Goal: Navigation & Orientation: Find specific page/section

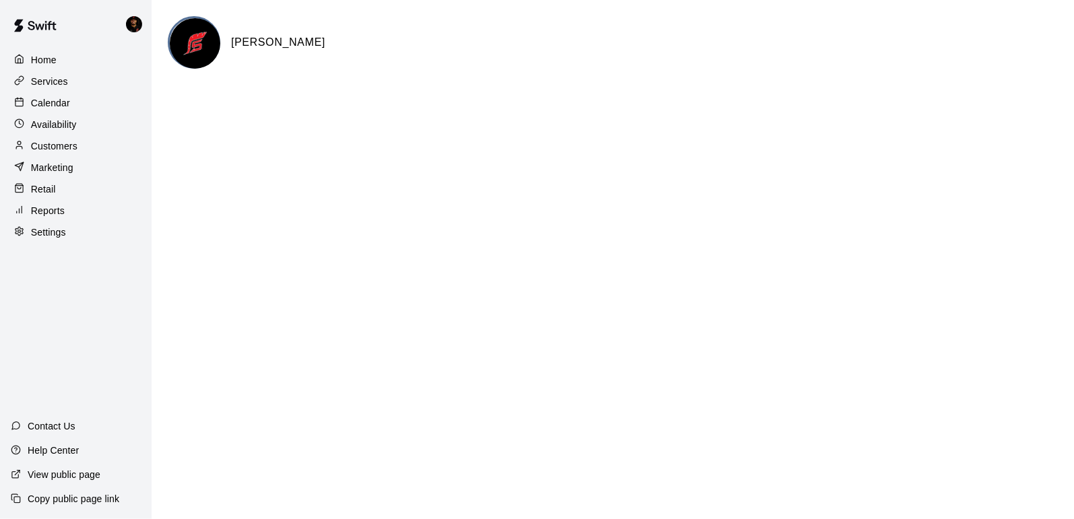
click at [9, 88] on div "Home Services Calendar Availability Customers Marketing Retail Reports Settings" at bounding box center [76, 146] width 152 height 195
click at [22, 98] on icon at bounding box center [19, 102] width 10 height 10
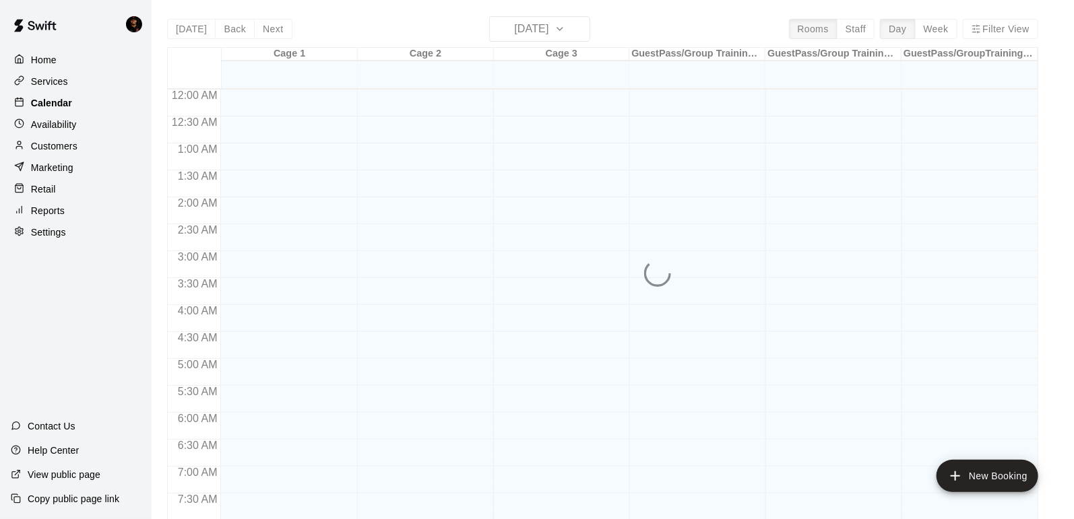
scroll to position [806, 0]
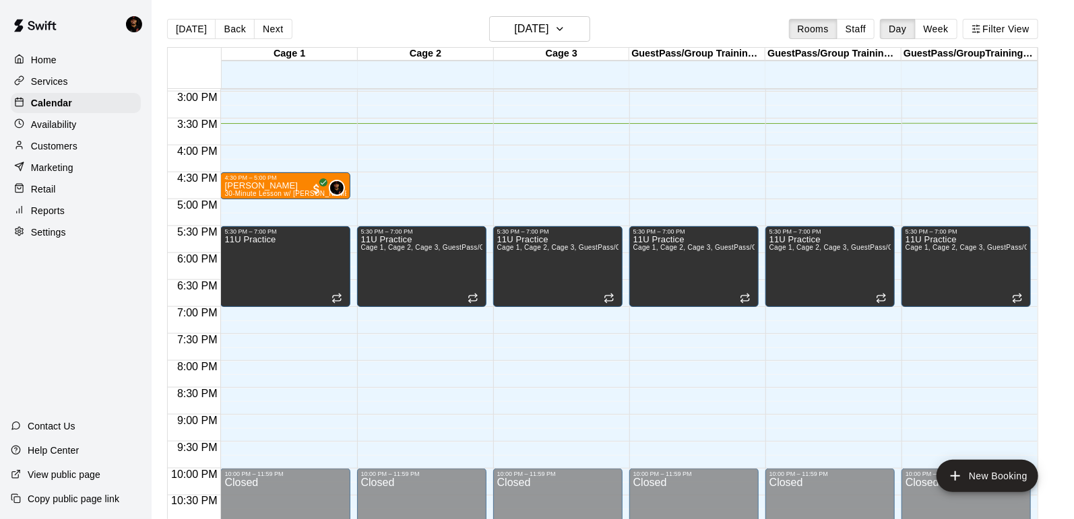
click at [82, 85] on div "Services" at bounding box center [76, 81] width 130 height 20
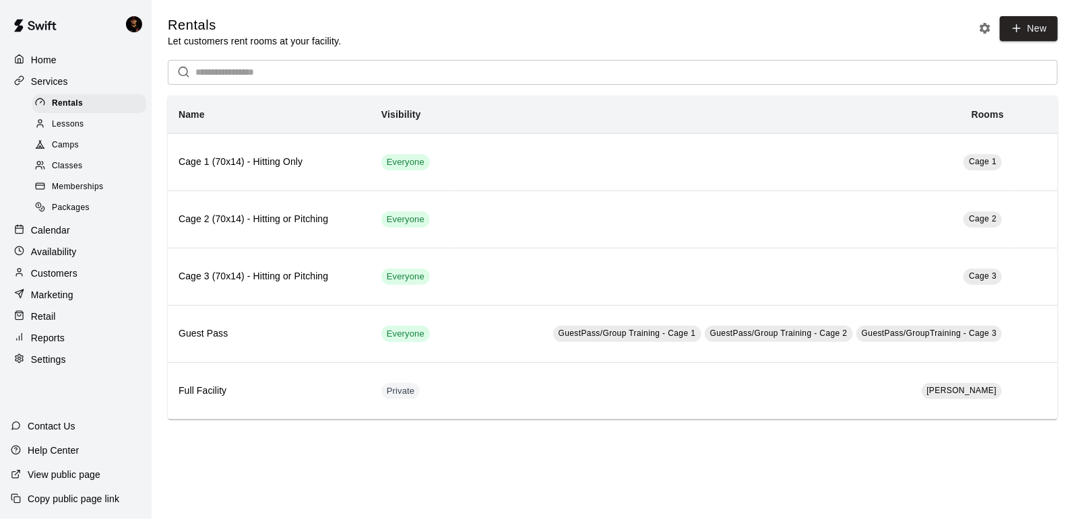
click at [82, 57] on div "Home" at bounding box center [76, 60] width 130 height 20
